Goal: Information Seeking & Learning: Learn about a topic

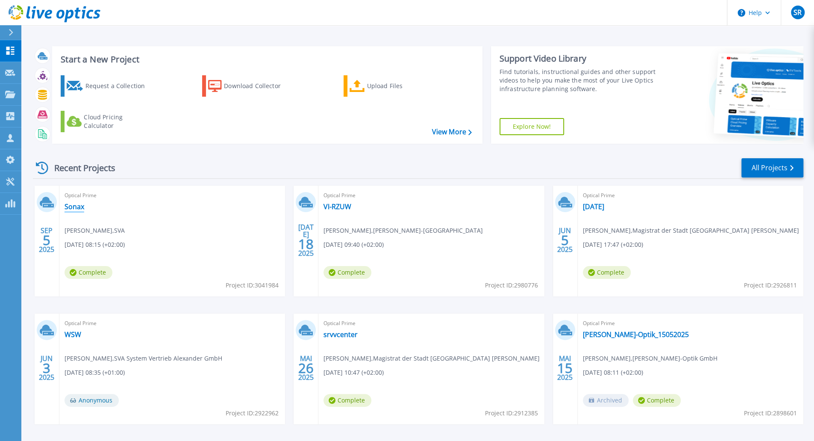
click at [72, 208] on link "Sonax" at bounding box center [75, 206] width 20 height 9
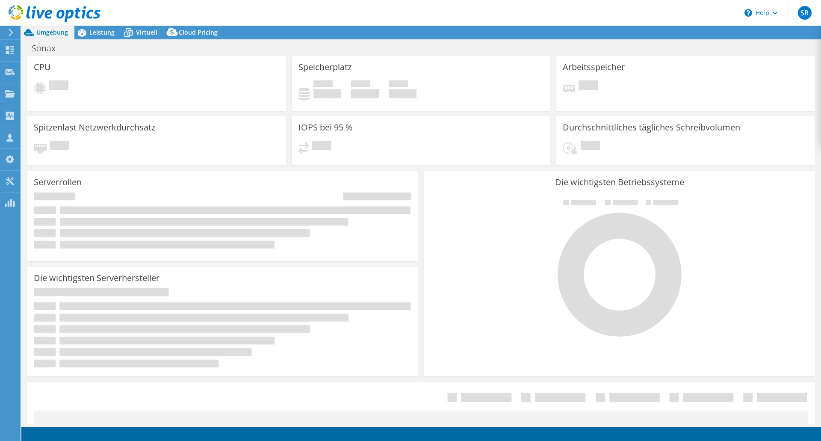
select select "USD"
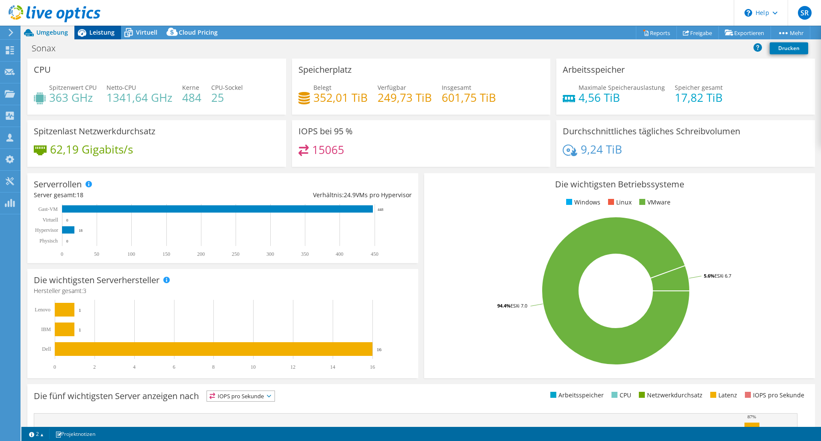
click at [101, 30] on span "Leistung" at bounding box center [101, 32] width 25 height 8
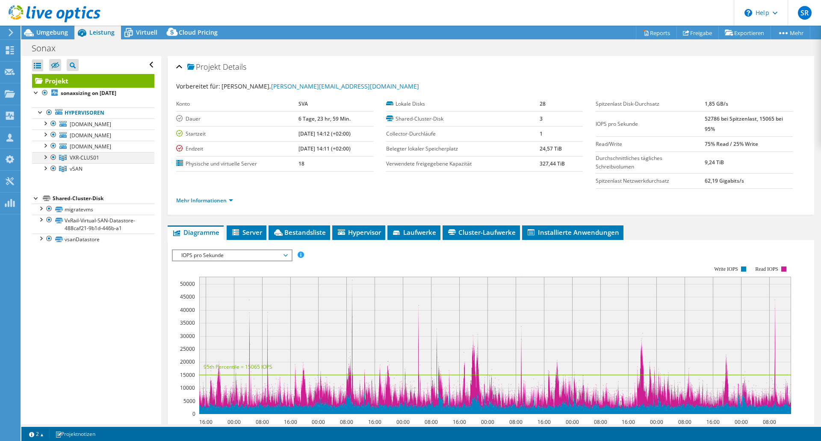
click at [46, 158] on div at bounding box center [45, 156] width 9 height 9
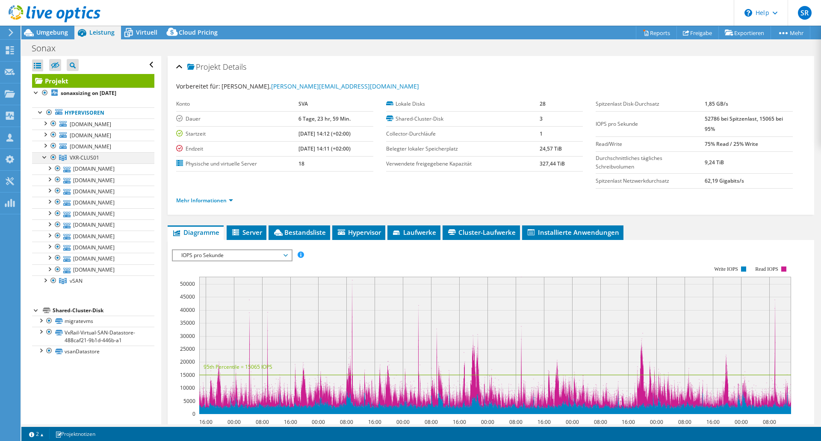
click at [46, 158] on div at bounding box center [45, 156] width 9 height 9
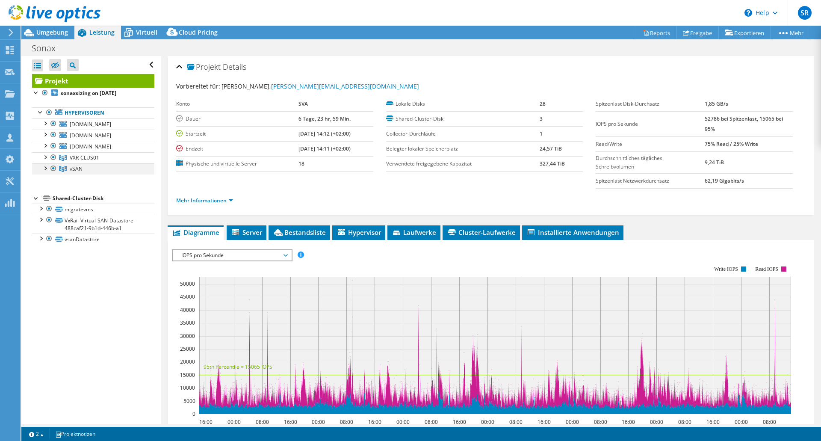
click at [46, 167] on div at bounding box center [45, 167] width 9 height 9
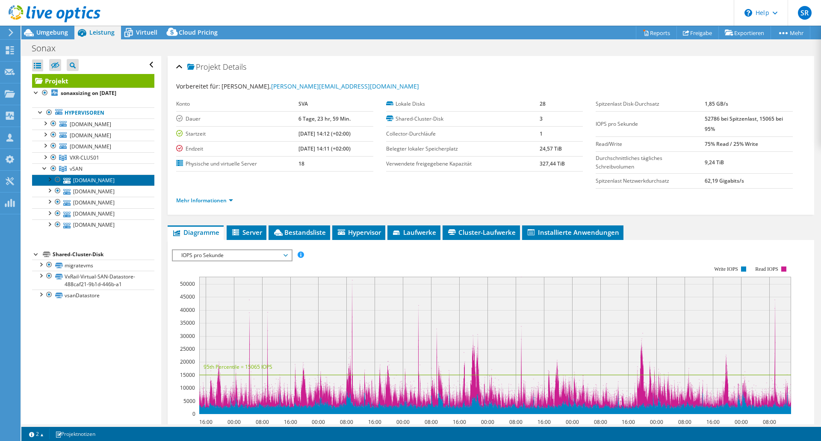
click at [84, 182] on link "spesx03.hoffgroup.com" at bounding box center [93, 179] width 122 height 11
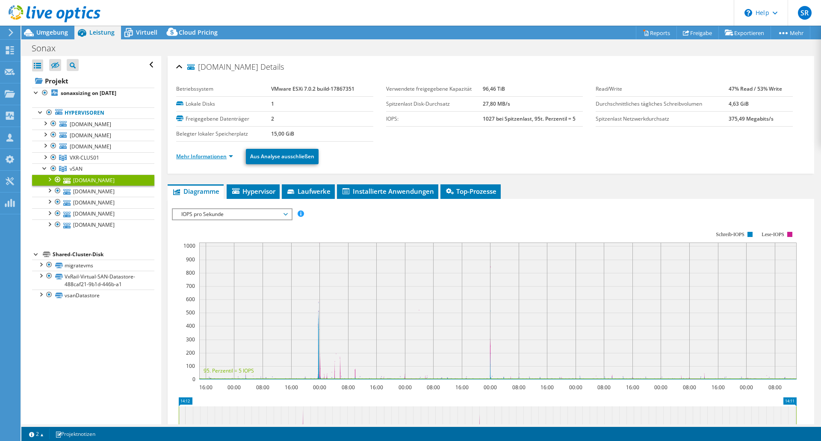
click at [211, 158] on link "Mehr Informationen" at bounding box center [204, 156] width 57 height 7
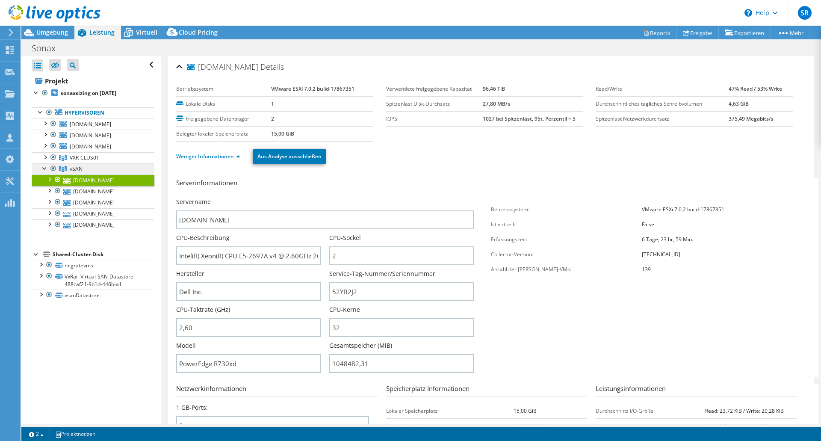
click at [75, 168] on span "vSAN" at bounding box center [76, 168] width 13 height 7
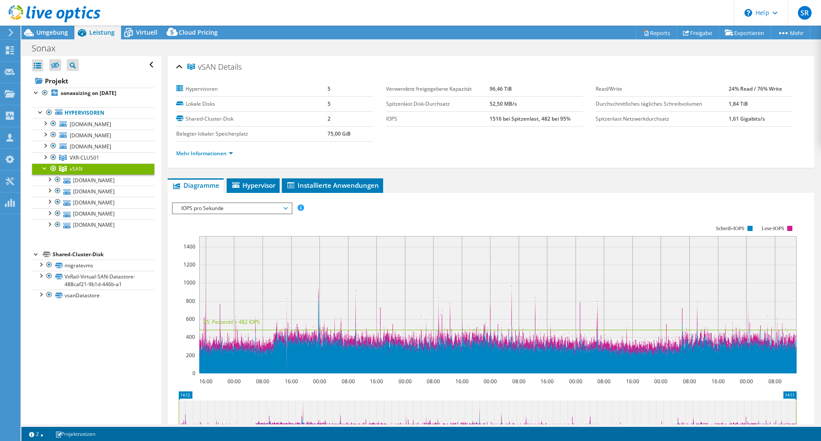
click at [268, 209] on span "IOPS pro Sekunde" at bounding box center [232, 208] width 110 height 10
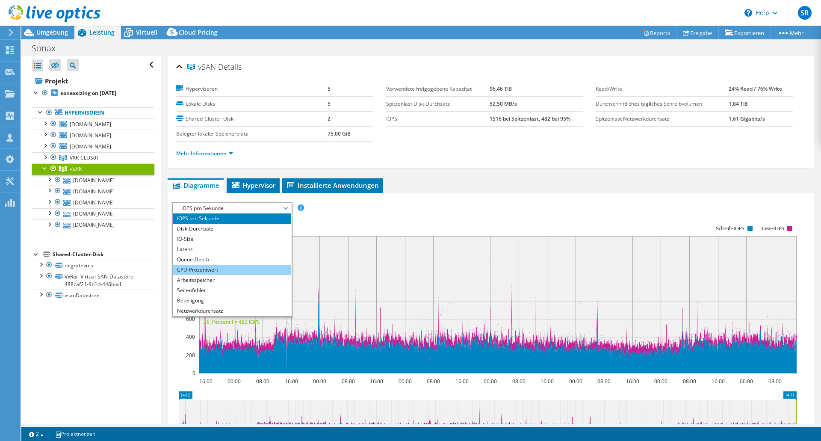
click at [206, 270] on li "CPU-Prozentwert" at bounding box center [232, 270] width 118 height 10
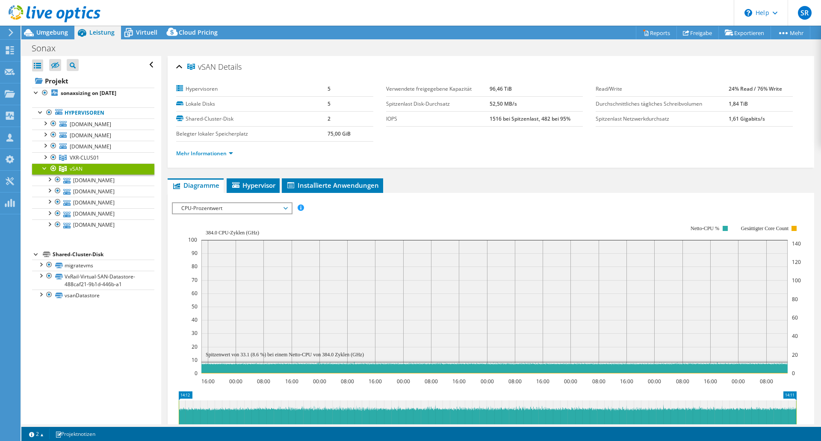
click at [263, 206] on span "CPU-Prozentwert" at bounding box center [232, 208] width 110 height 10
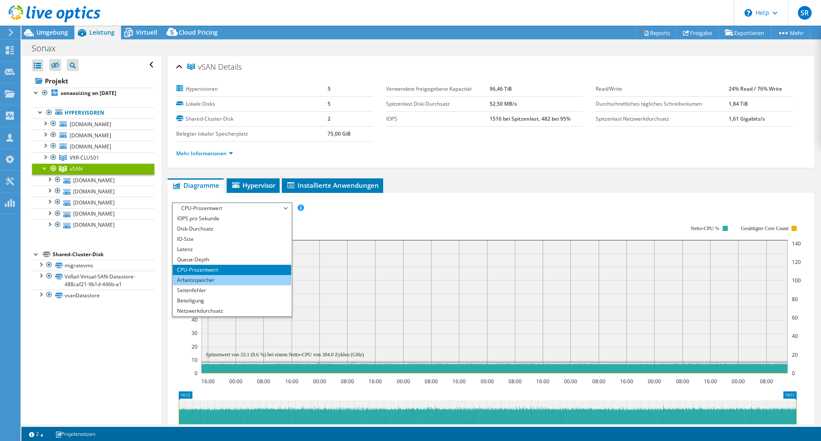
click at [218, 282] on li "Arbeitsspeicher" at bounding box center [232, 280] width 118 height 10
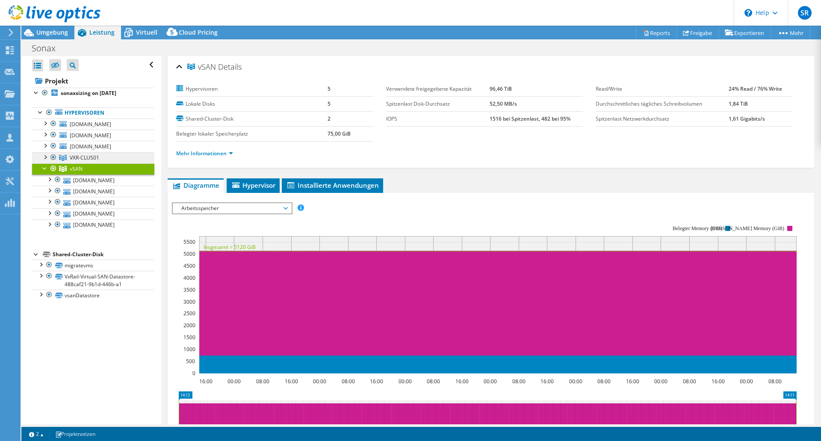
click at [86, 156] on span "VXR-CLUS01" at bounding box center [84, 157] width 29 height 7
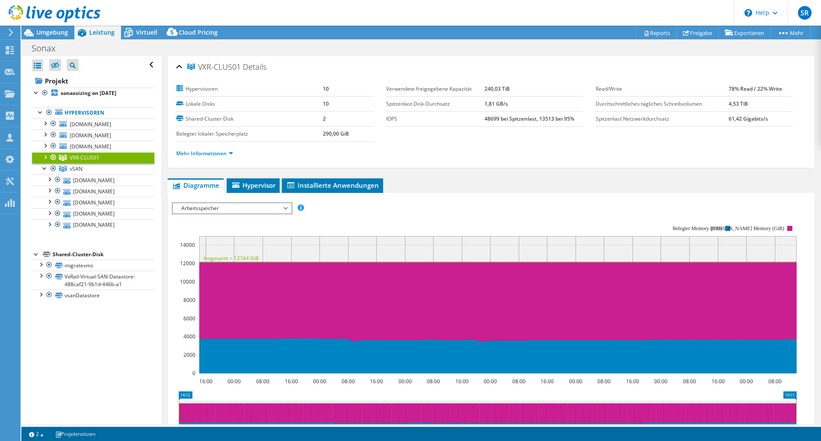
click at [218, 206] on span "Arbeitsspeicher" at bounding box center [232, 208] width 110 height 10
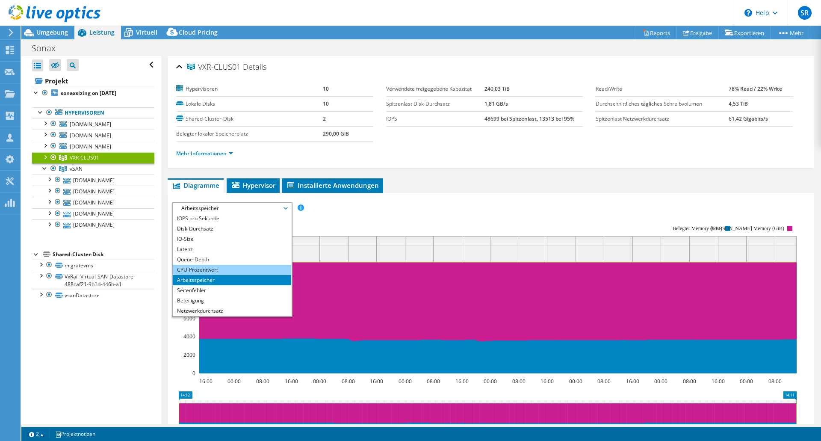
click at [200, 268] on li "CPU-Prozentwert" at bounding box center [232, 270] width 118 height 10
